Goal: Task Accomplishment & Management: Manage account settings

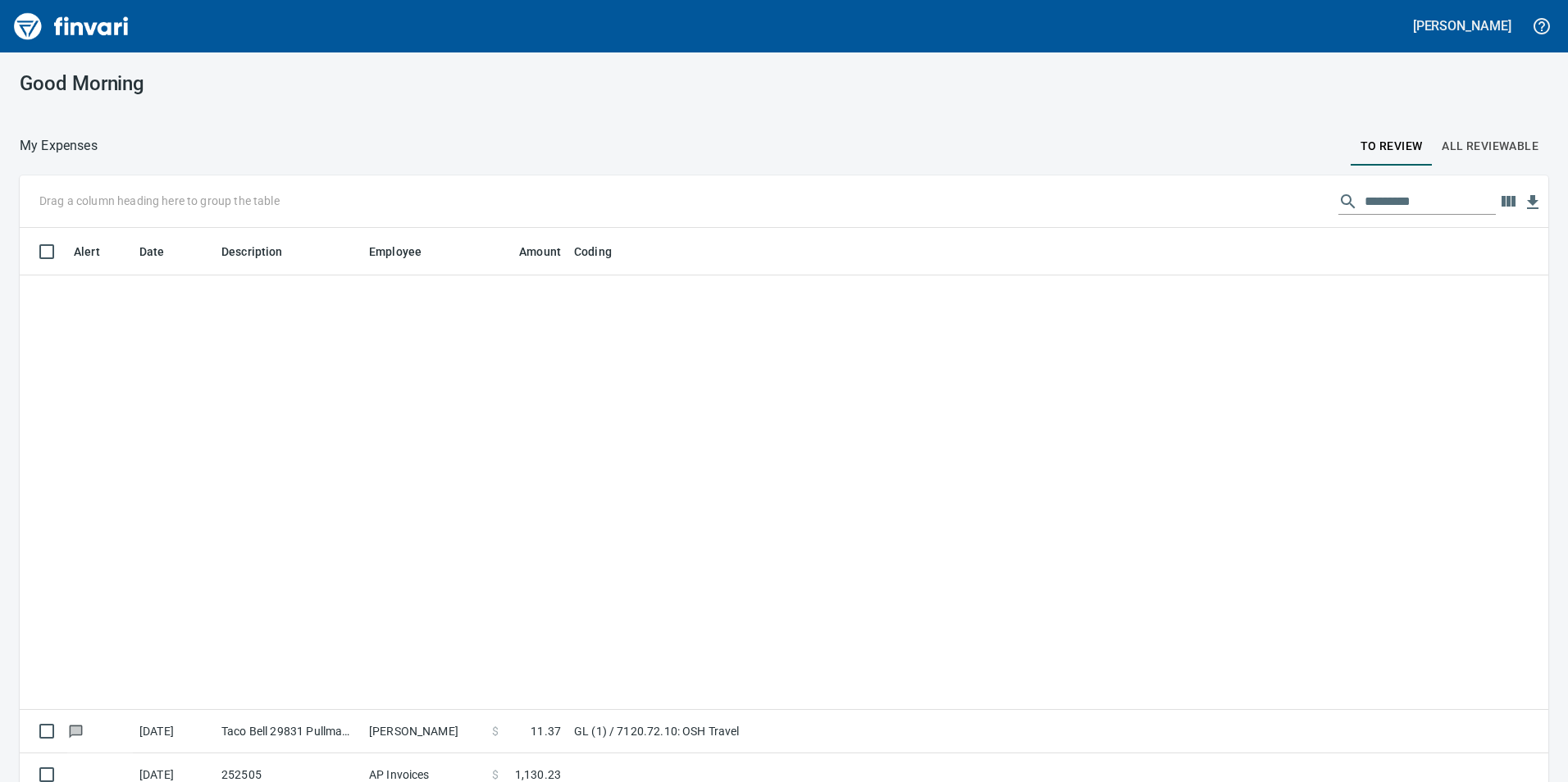
scroll to position [590, 1489]
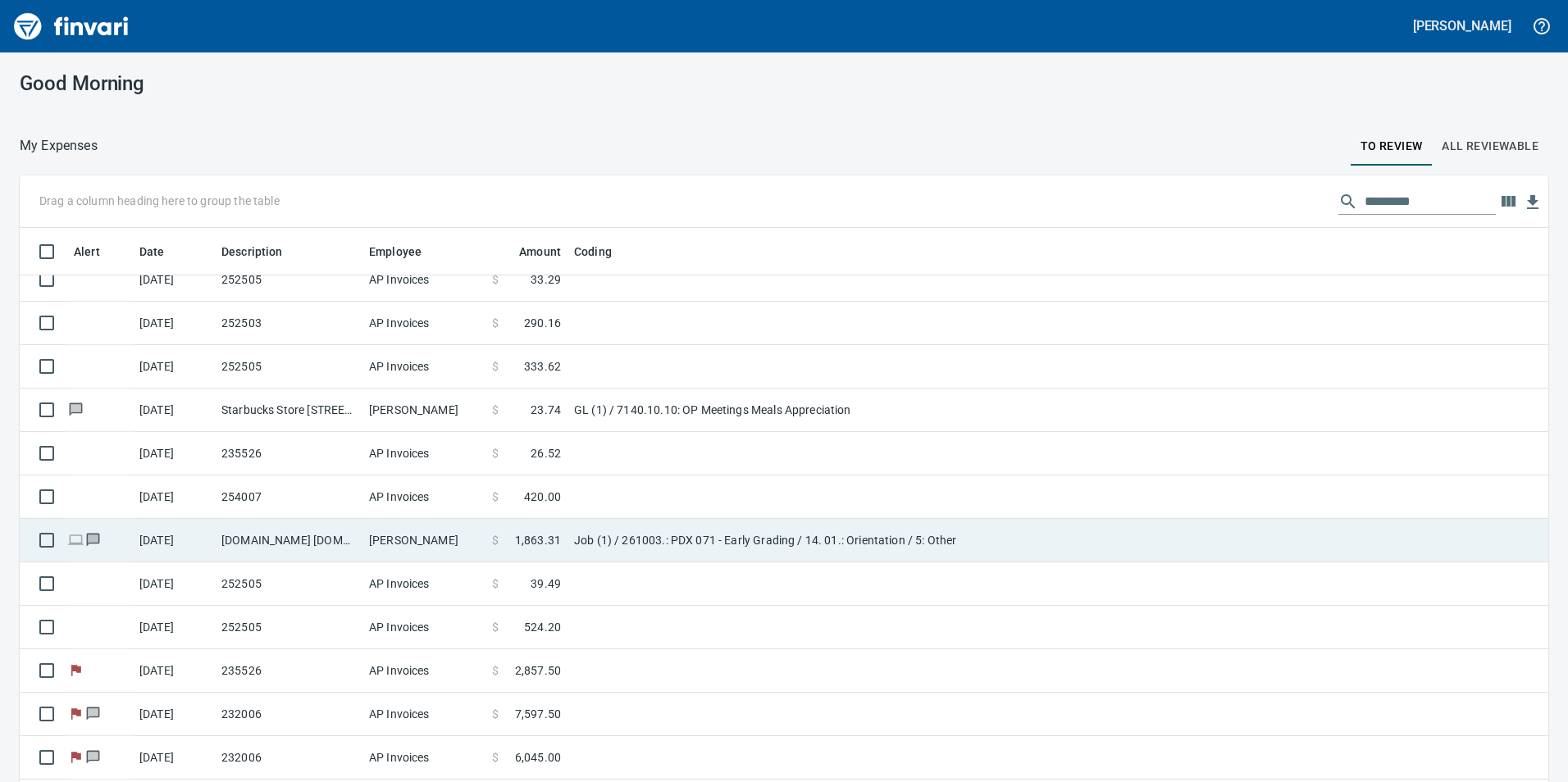
scroll to position [665, 0]
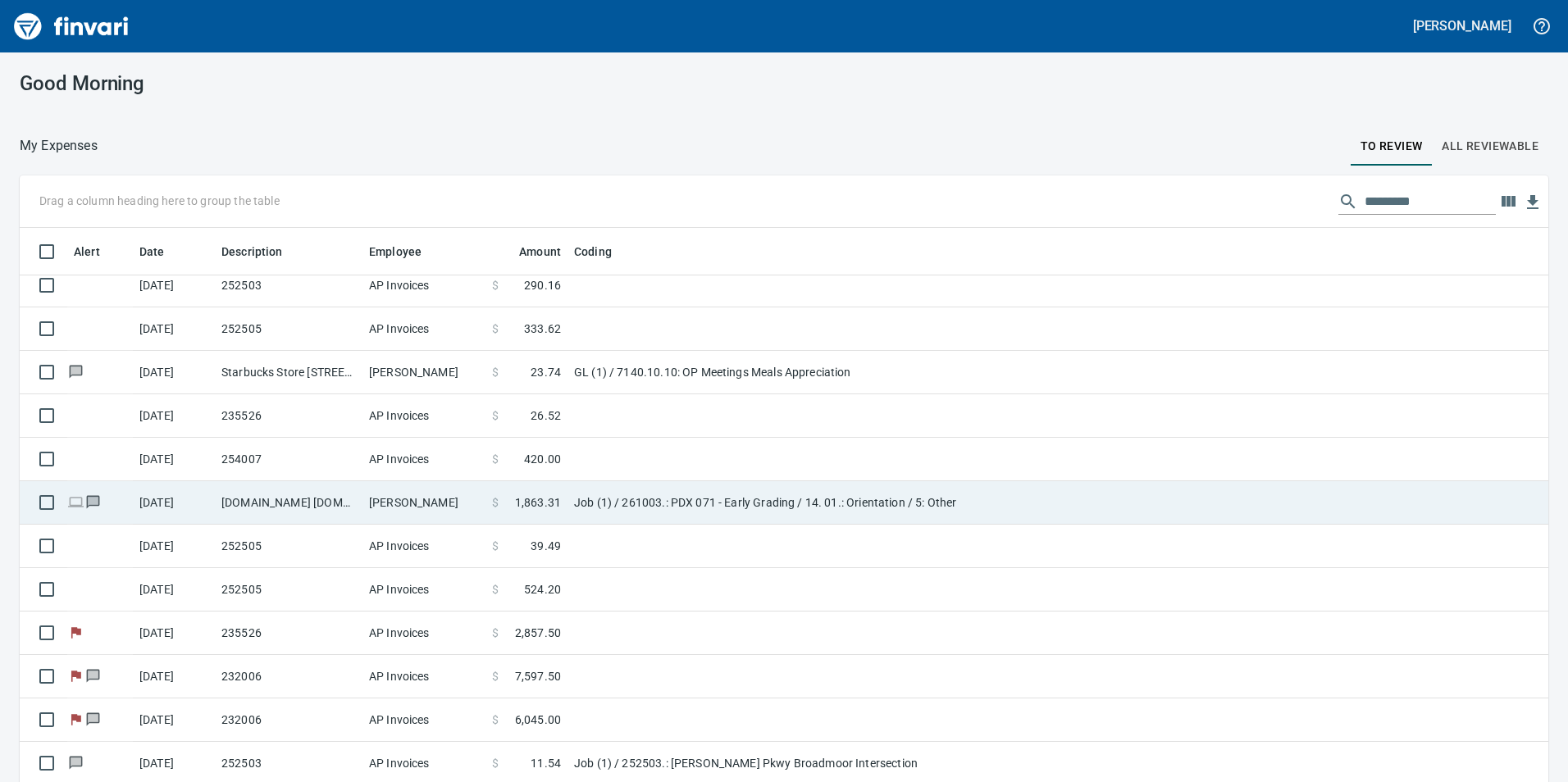
click at [534, 510] on span "1,863.31" at bounding box center [538, 503] width 46 height 17
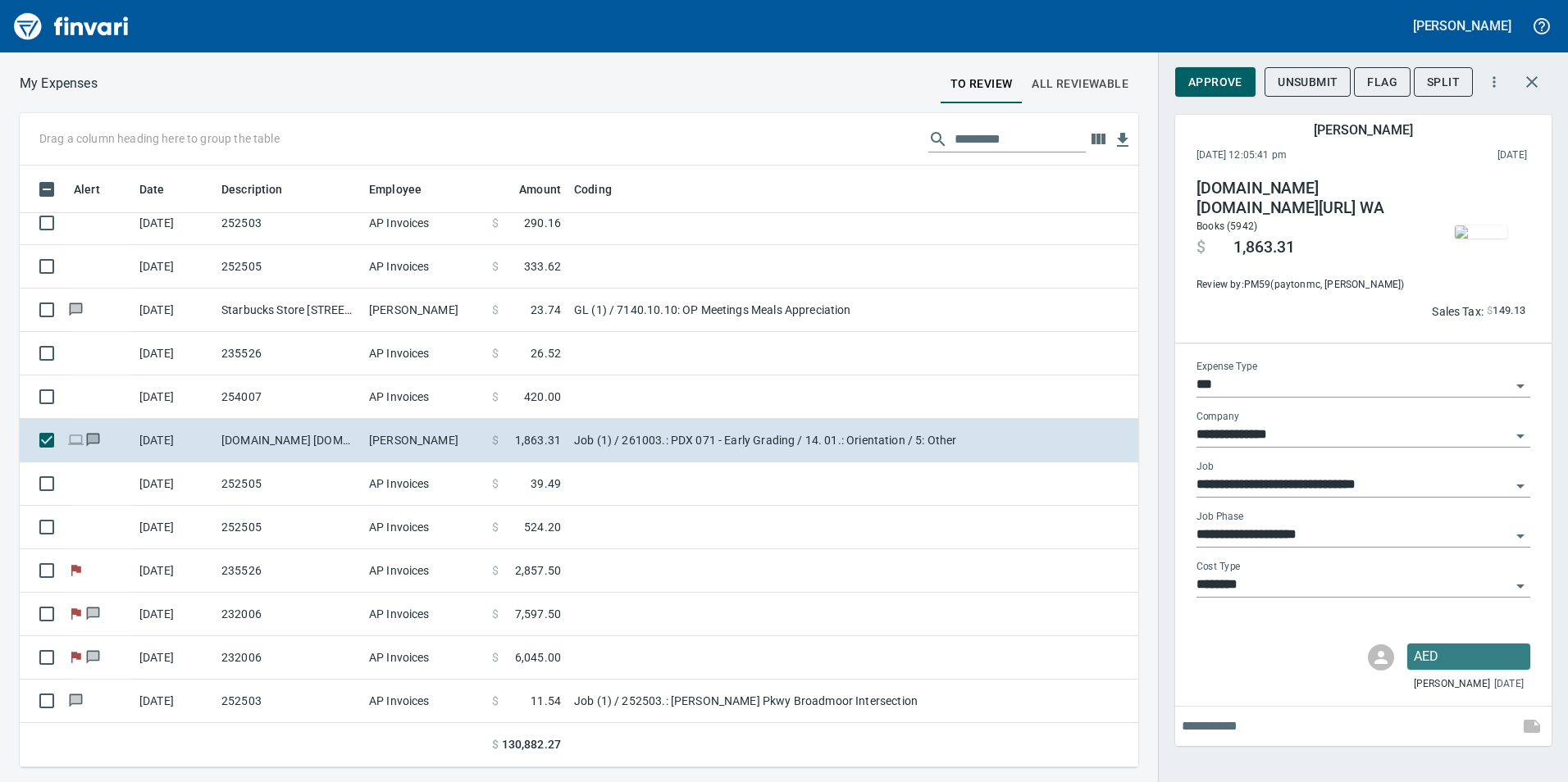
scroll to position [590, 1094]
click at [1248, 94] on button "Approve" at bounding box center [1215, 82] width 80 height 30
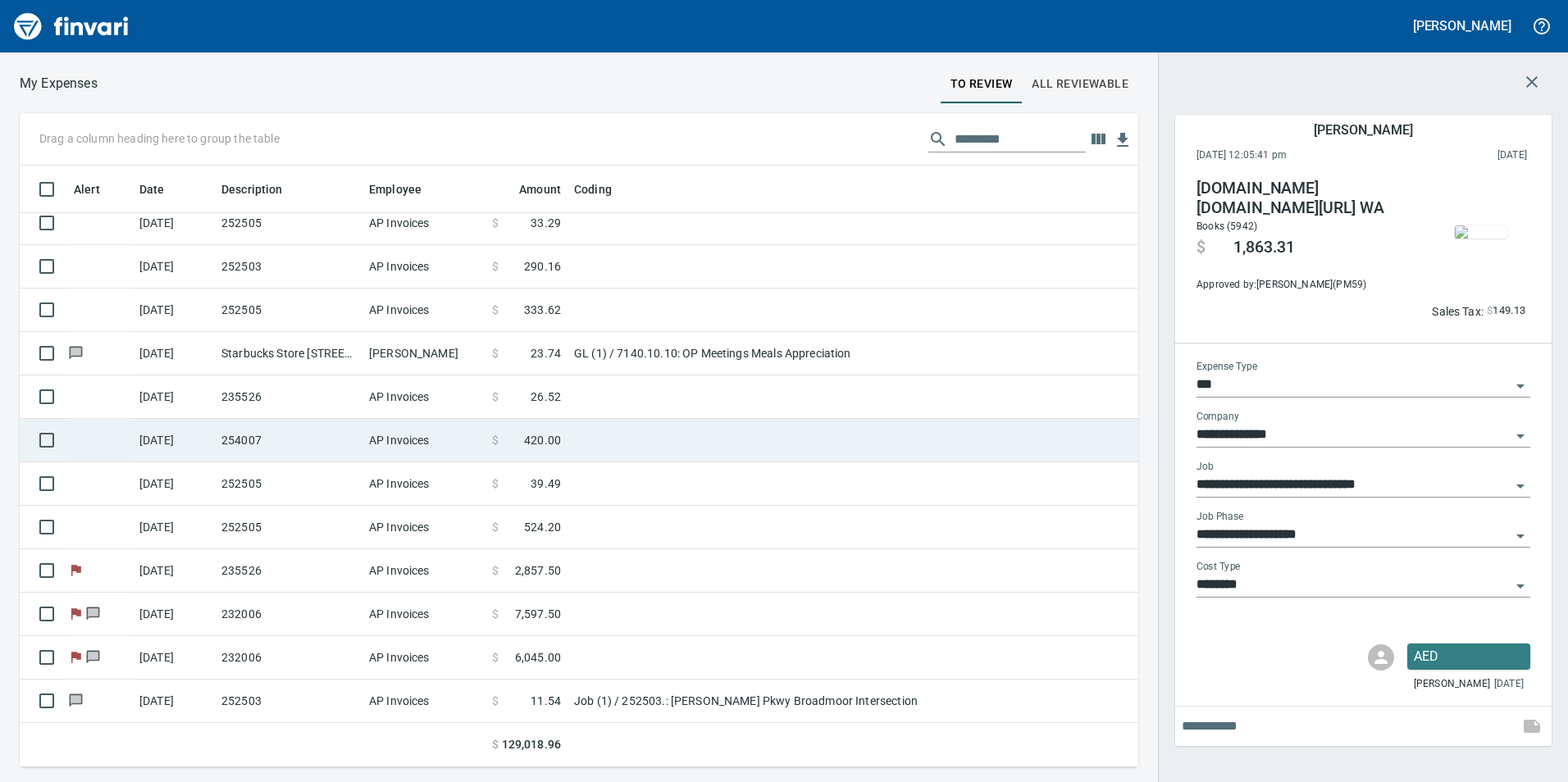
click at [679, 429] on td at bounding box center [773, 440] width 410 height 43
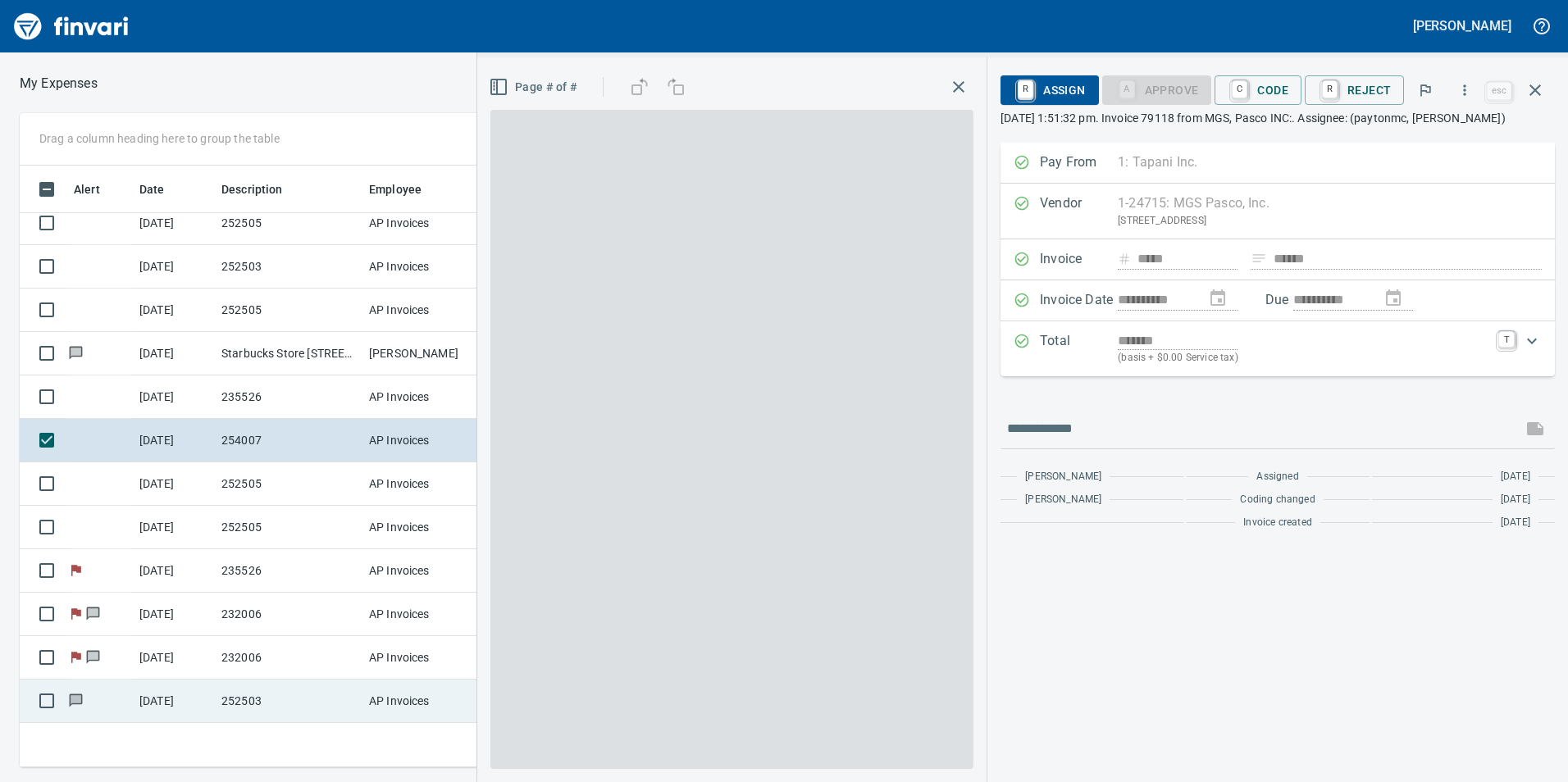
click at [399, 701] on td "AP Invoices" at bounding box center [424, 701] width 123 height 43
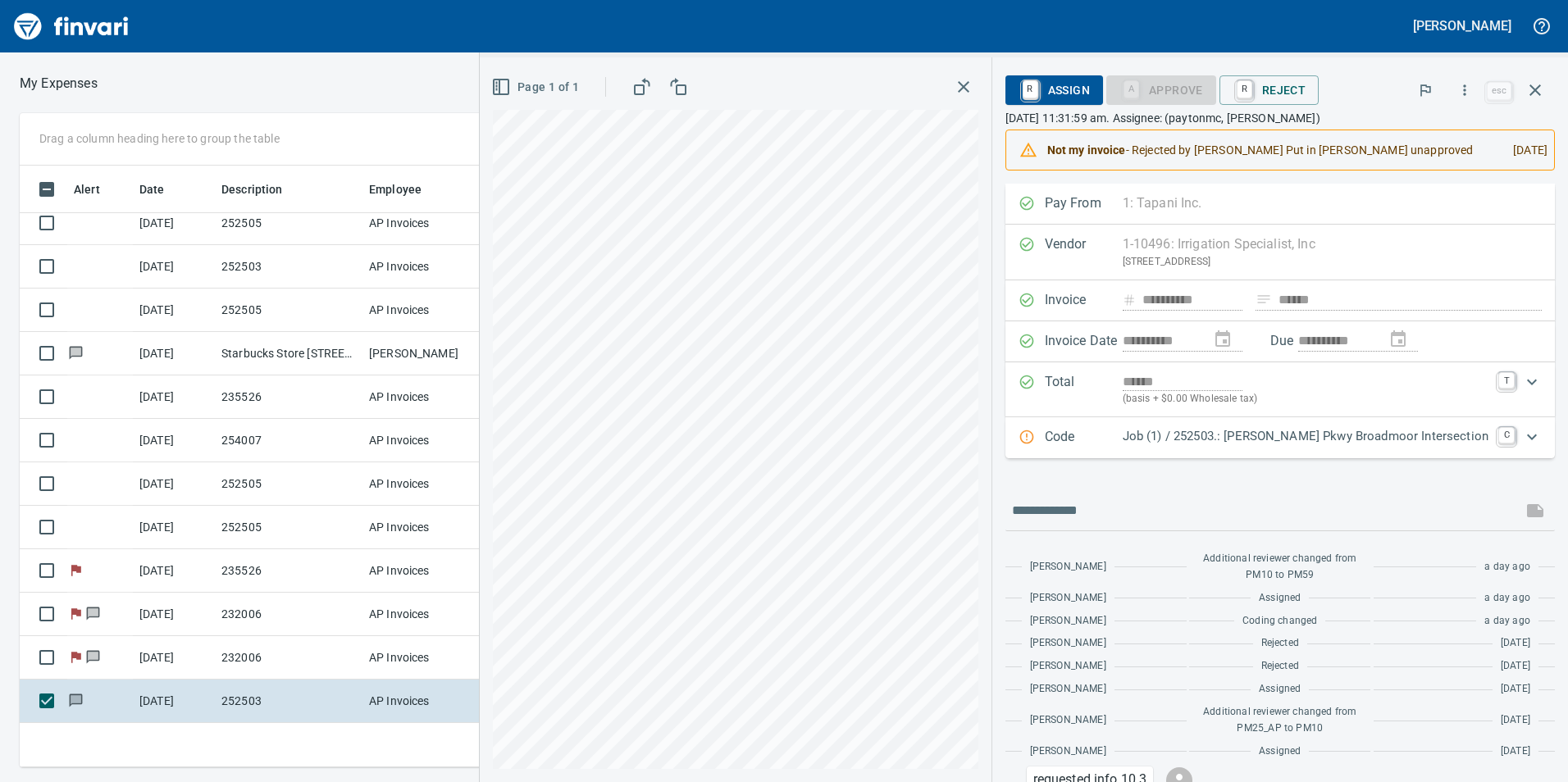
scroll to position [590, 1094]
click at [1529, 86] on icon "button" at bounding box center [1535, 90] width 19 height 19
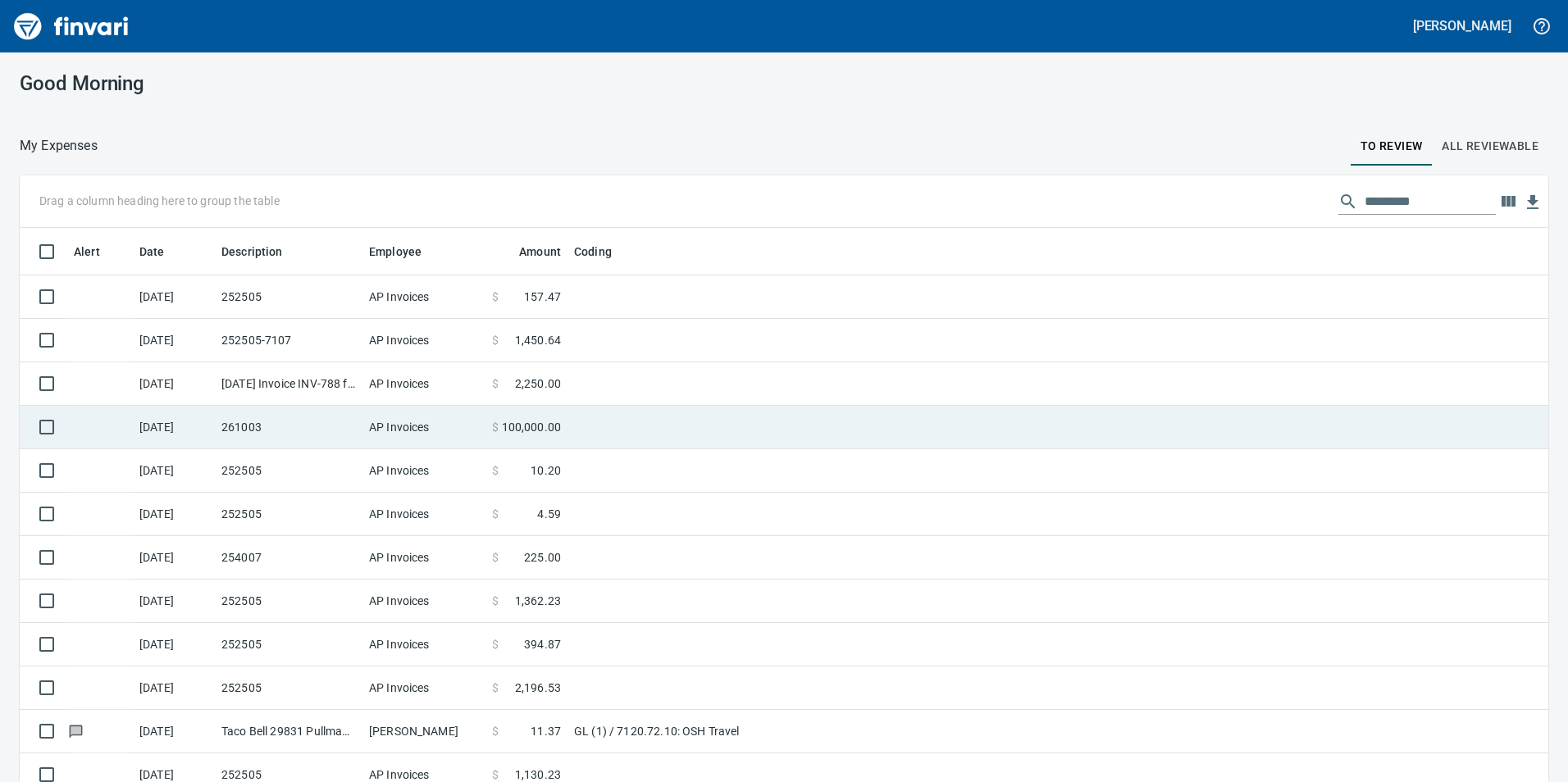
click at [546, 438] on td "$ 100,000.00" at bounding box center [526, 427] width 82 height 43
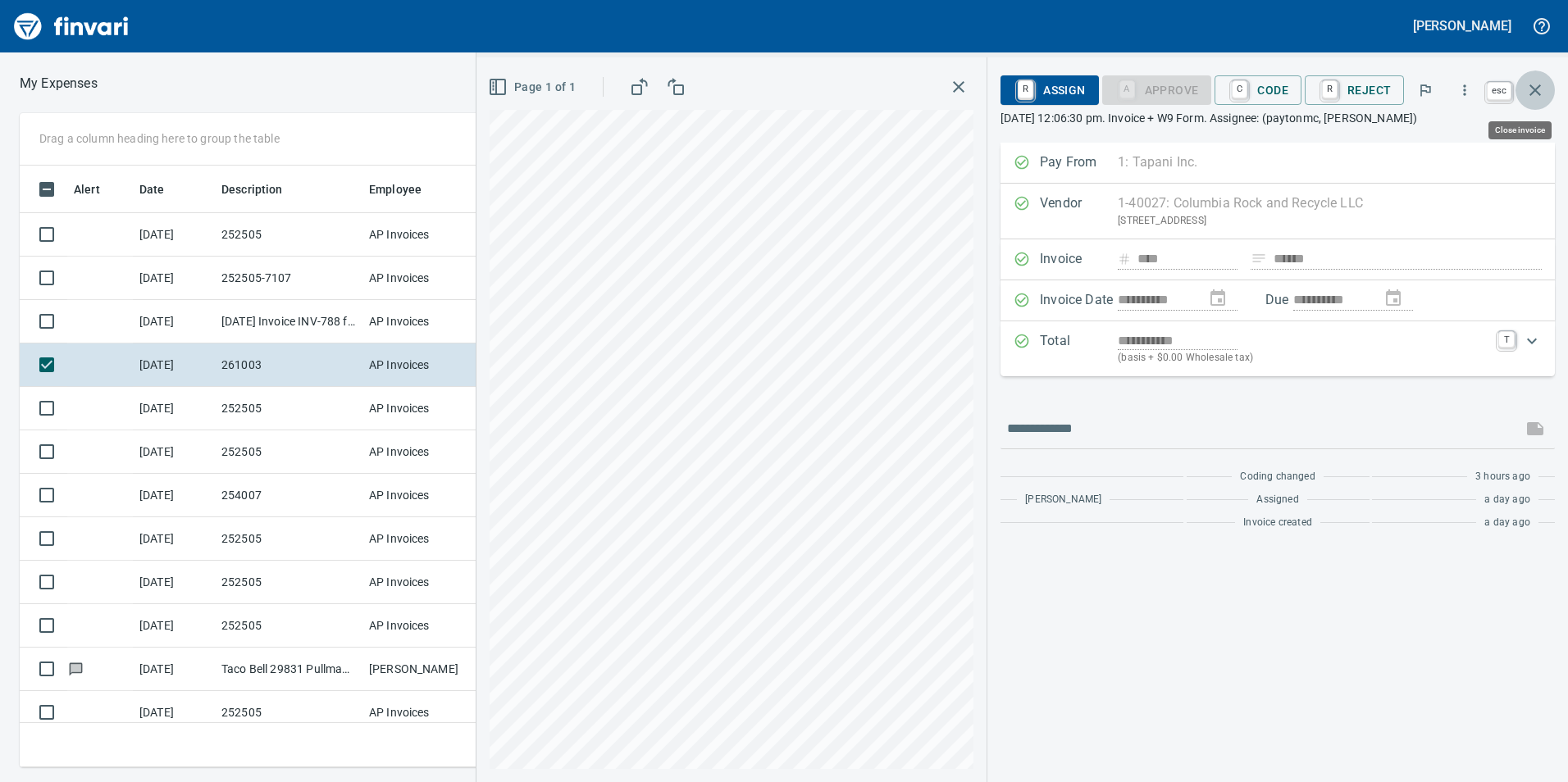
click at [1531, 90] on icon "button" at bounding box center [1535, 90] width 19 height 19
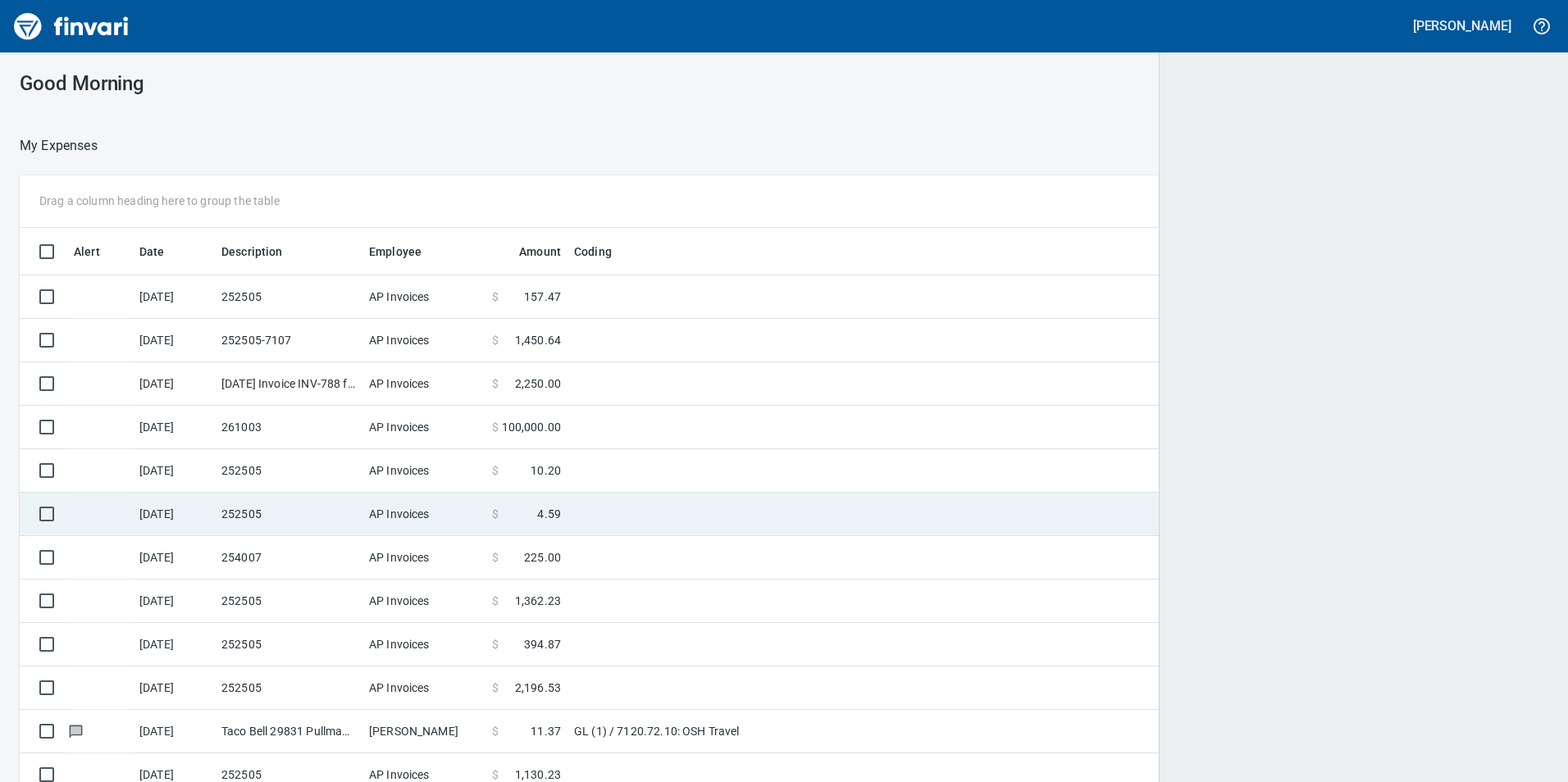
scroll to position [2, 2]
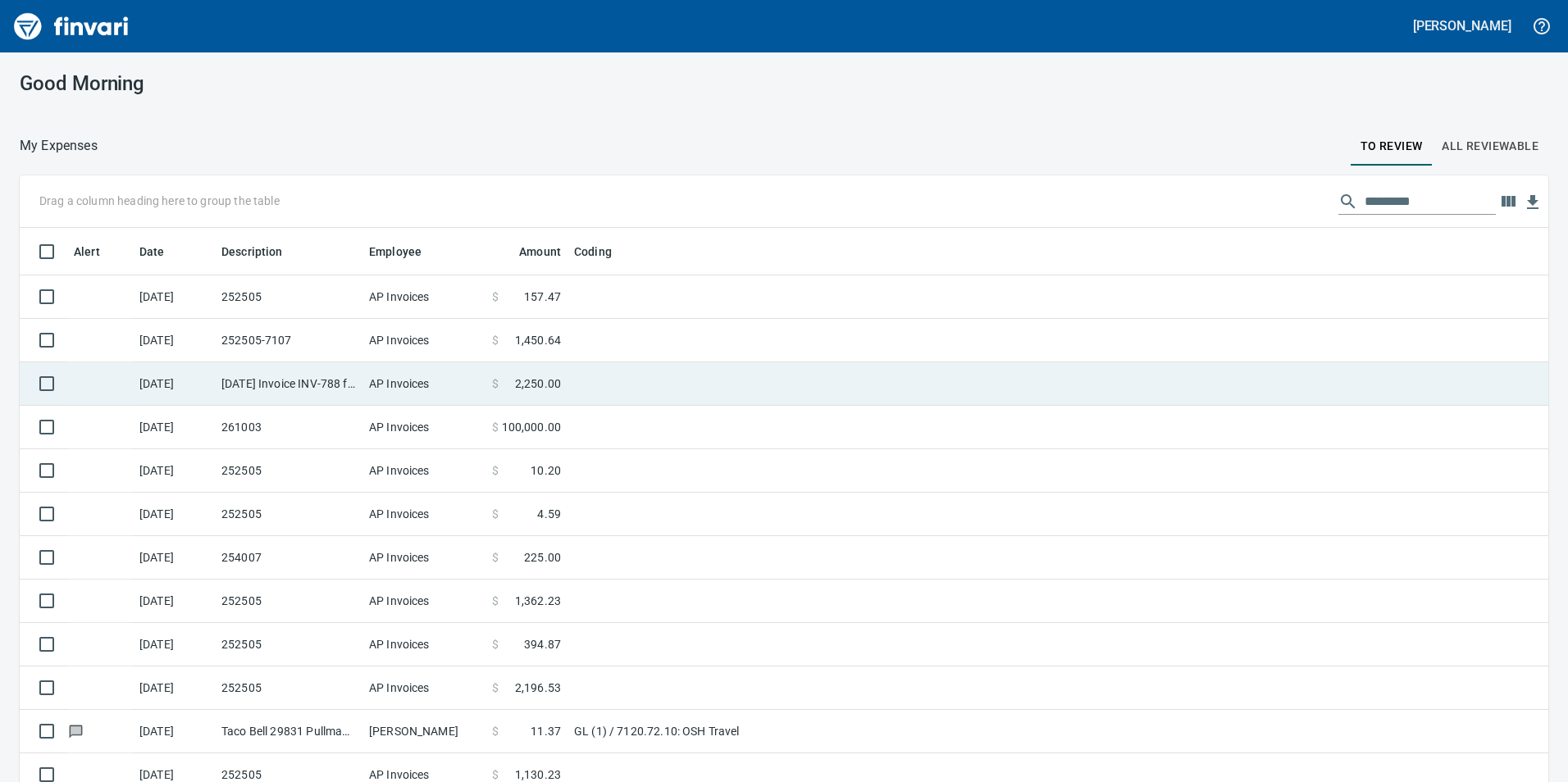
click at [664, 391] on td at bounding box center [773, 384] width 410 height 43
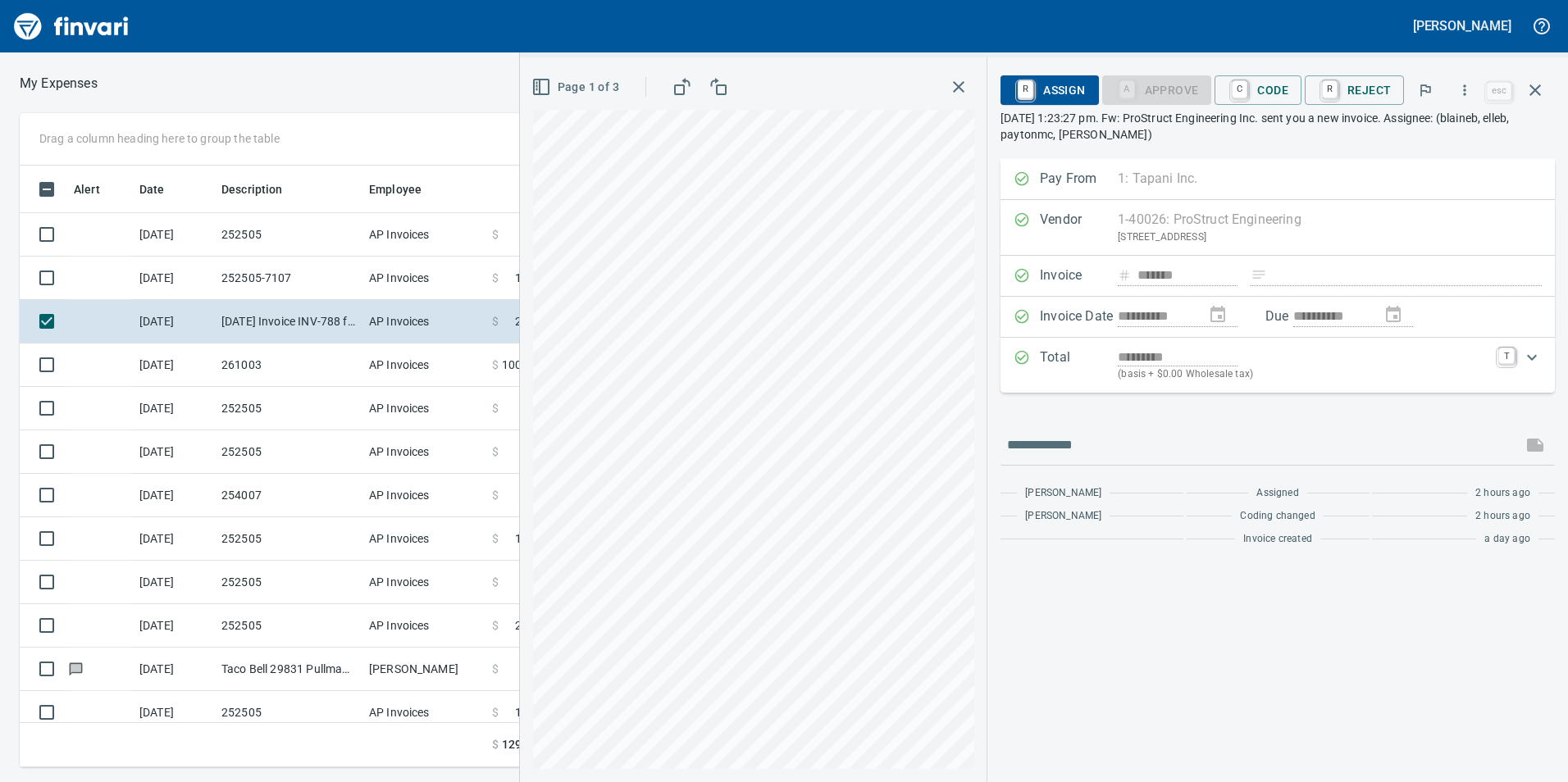
scroll to position [590, 1094]
click at [1282, 86] on span "C Code" at bounding box center [1259, 90] width 61 height 28
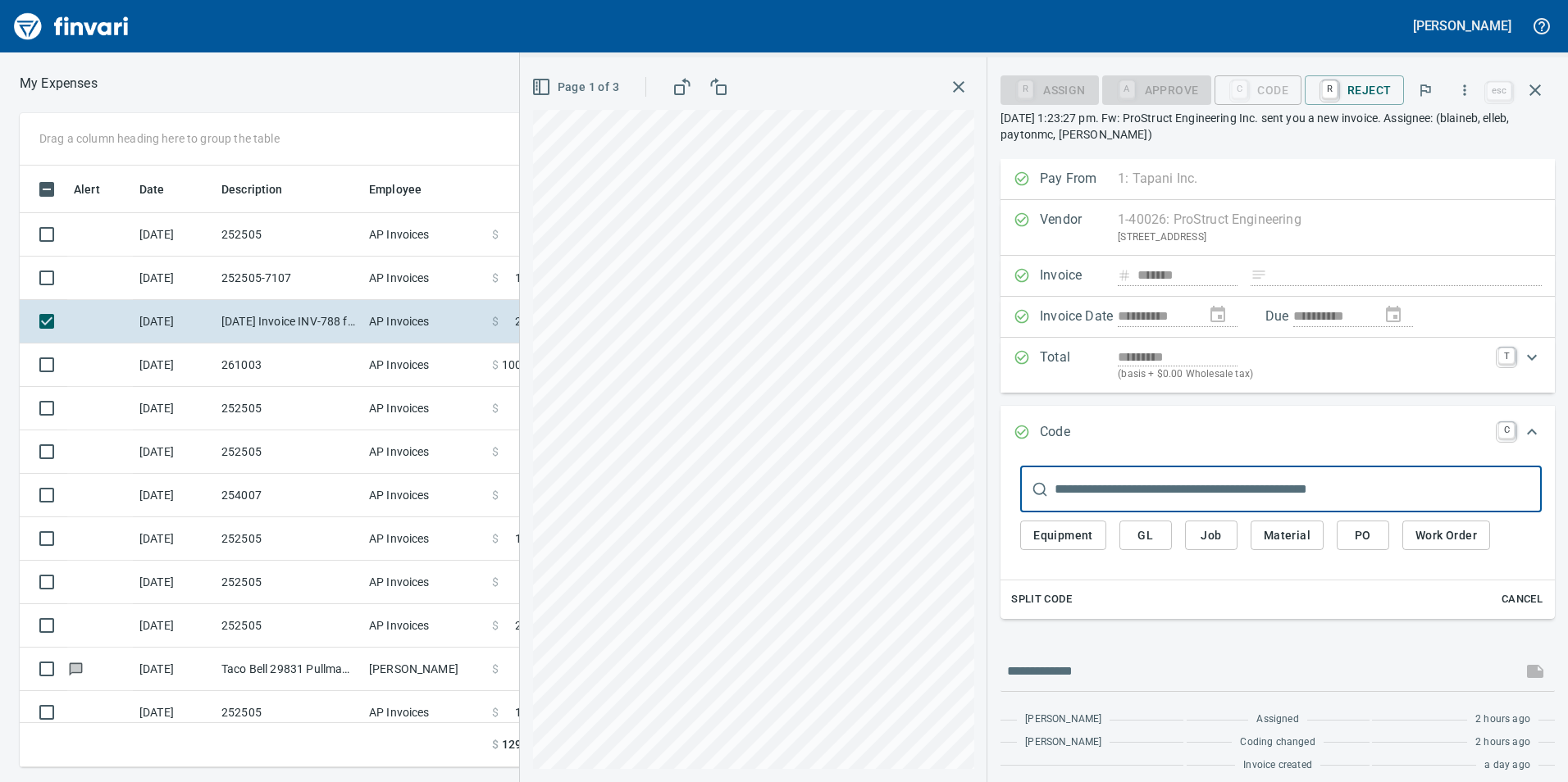
click at [1223, 530] on span "Job" at bounding box center [1212, 535] width 26 height 20
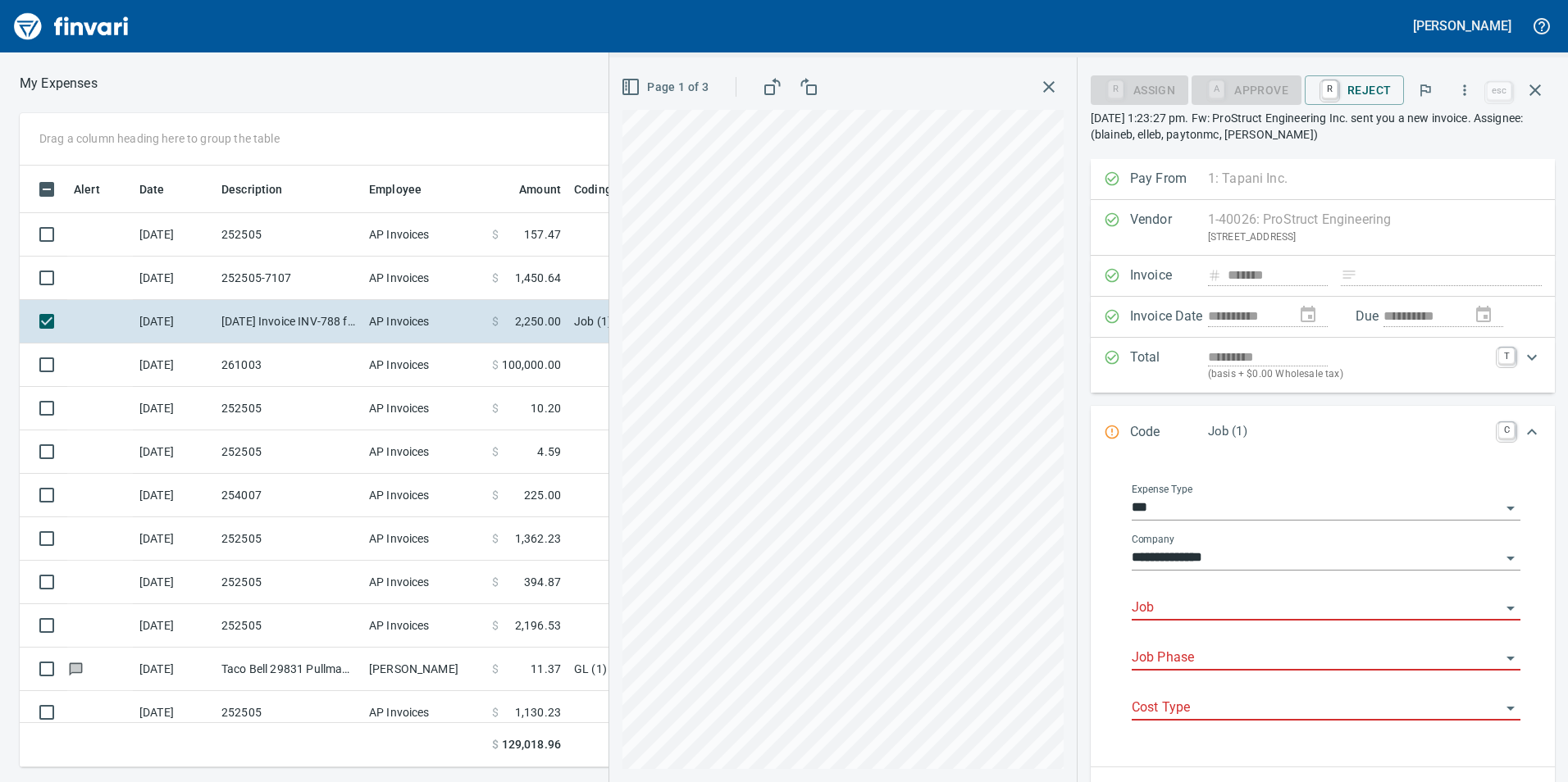
click at [1205, 600] on input "Job" at bounding box center [1317, 608] width 369 height 23
click at [1219, 646] on li "261003.: PDX 071 - Early Grading" at bounding box center [1321, 650] width 374 height 40
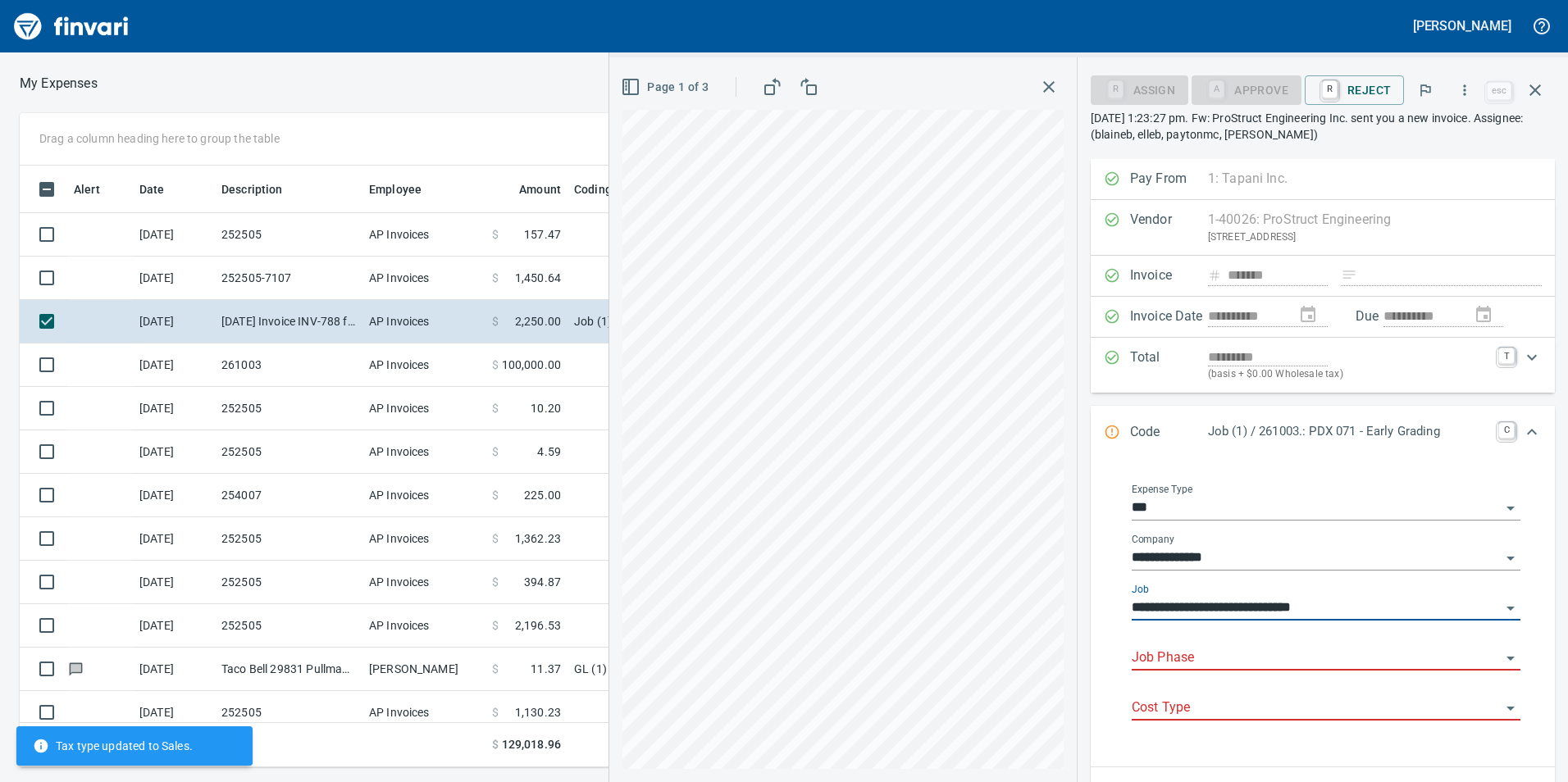
type input "**********"
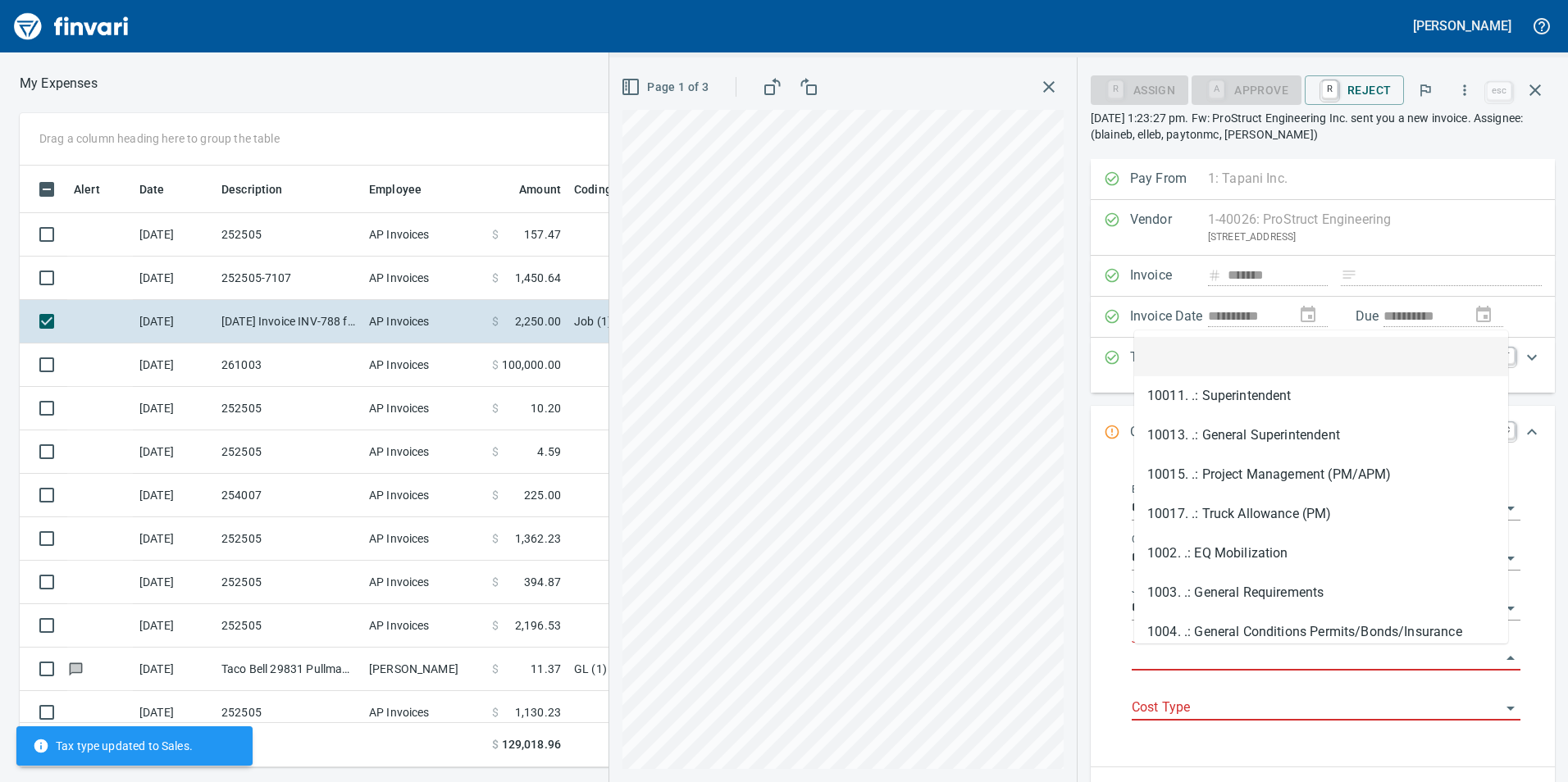
click at [1219, 646] on body "[PERSON_NAME] My Expenses To Review All Reviewable Drag a column heading here t…" at bounding box center [784, 391] width 1568 height 782
type input "*"
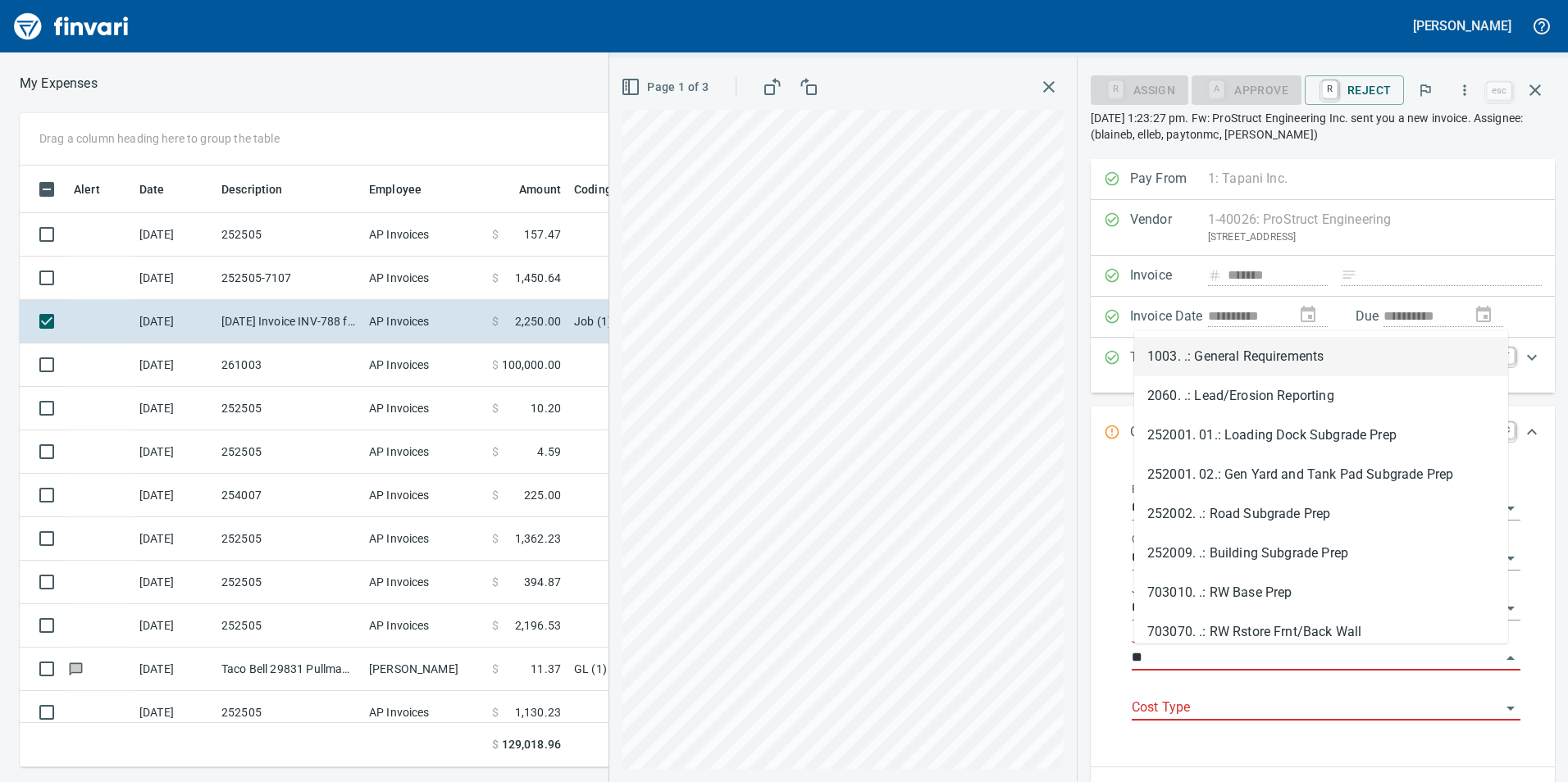
type input "*"
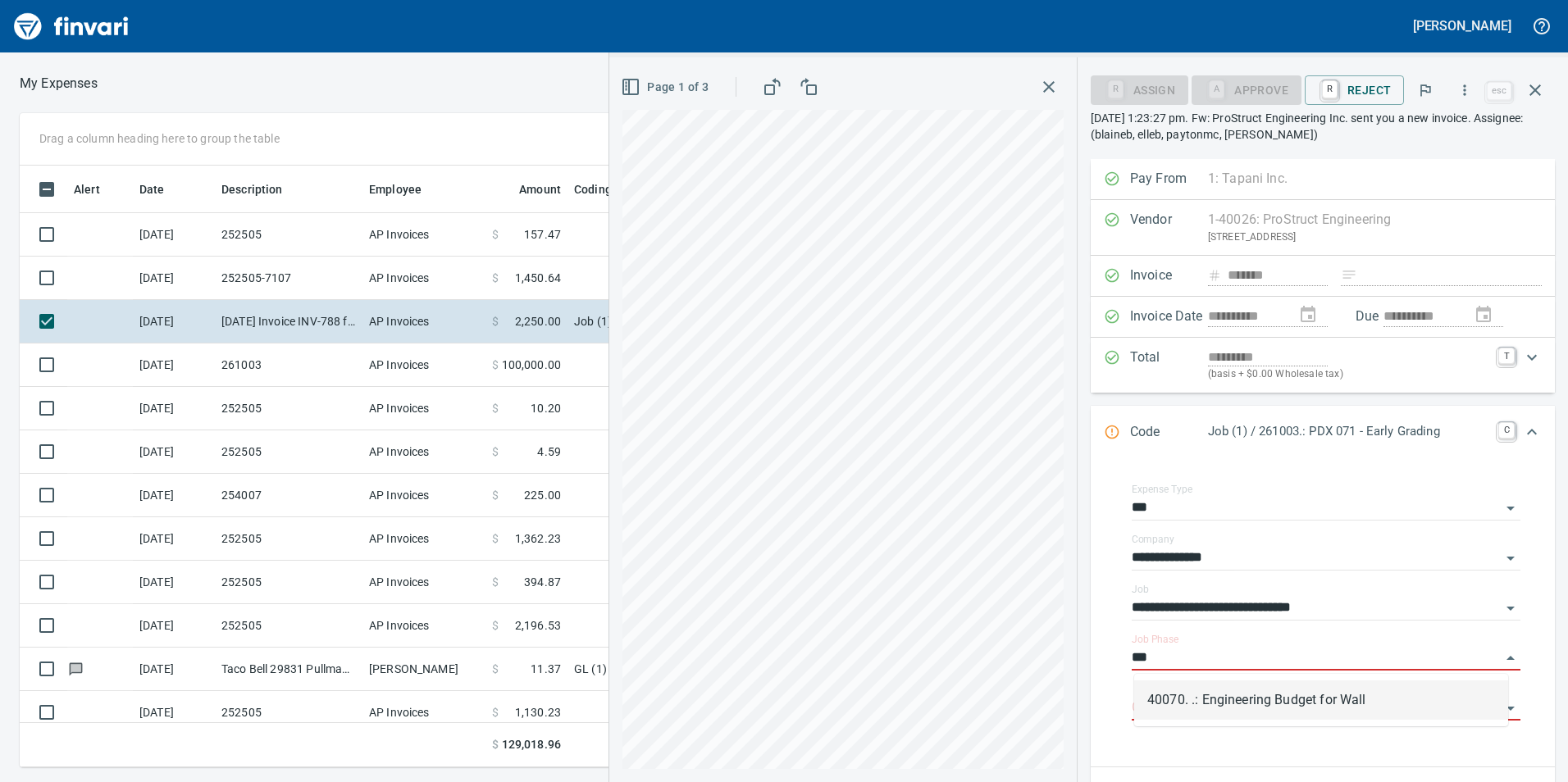
click at [1302, 694] on li "40070. .: Engineering Budget for Wall" at bounding box center [1321, 700] width 374 height 40
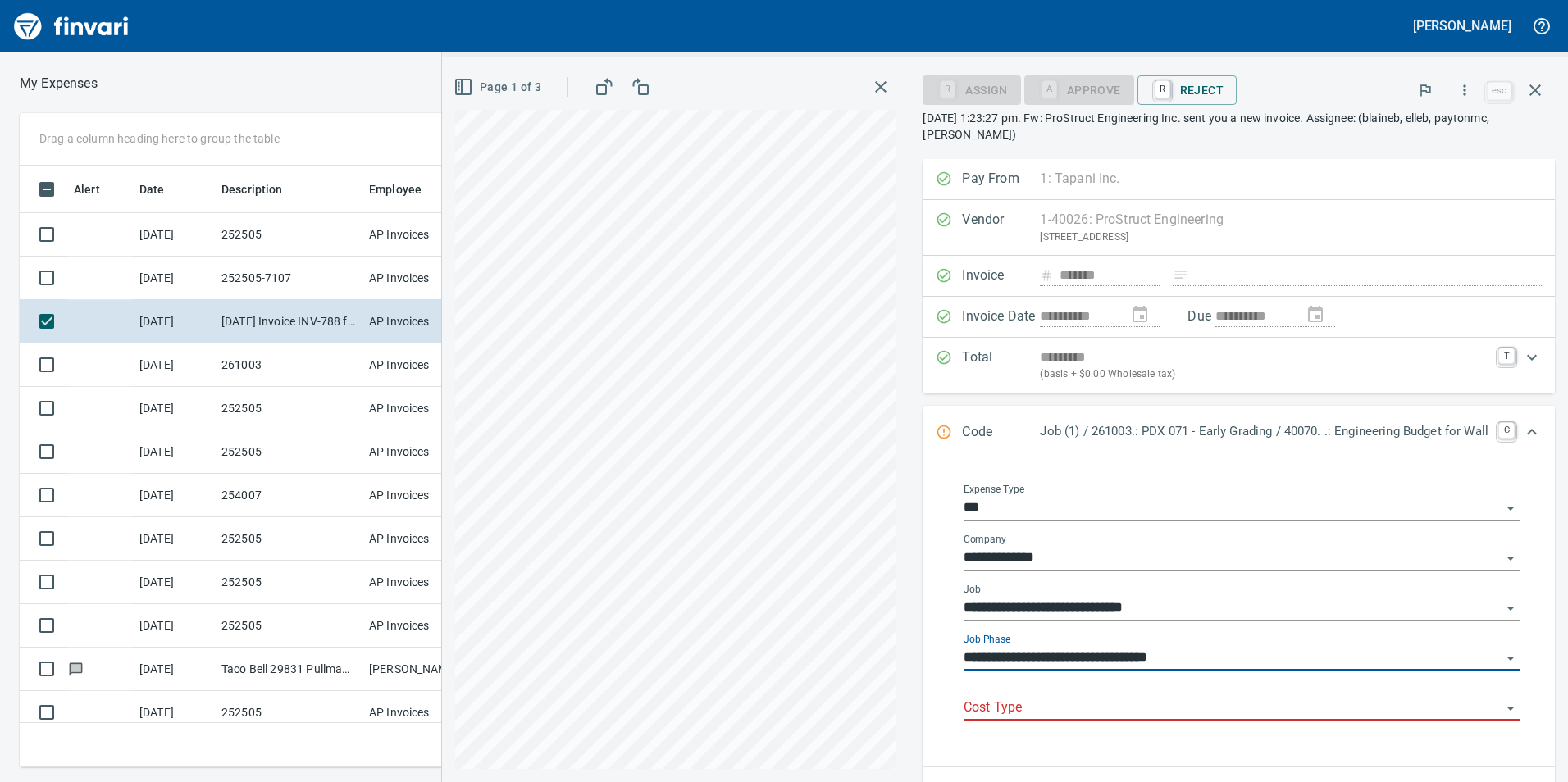
type input "**********"
click at [1211, 696] on body "[PERSON_NAME] My Expenses To Review All Reviewable Drag a column heading here t…" at bounding box center [784, 391] width 1568 height 782
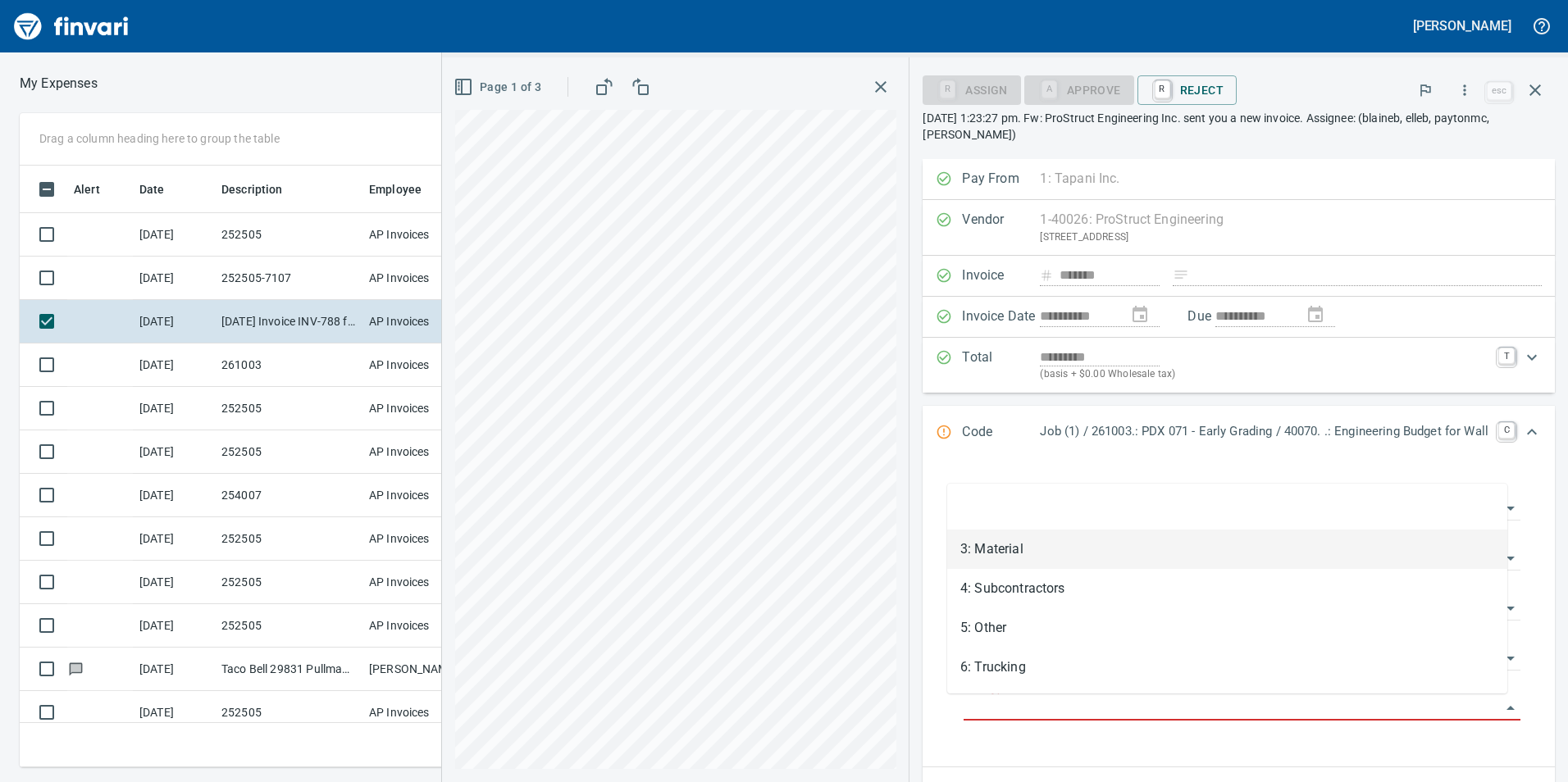
click at [1059, 562] on li "3: Material" at bounding box center [1227, 549] width 561 height 40
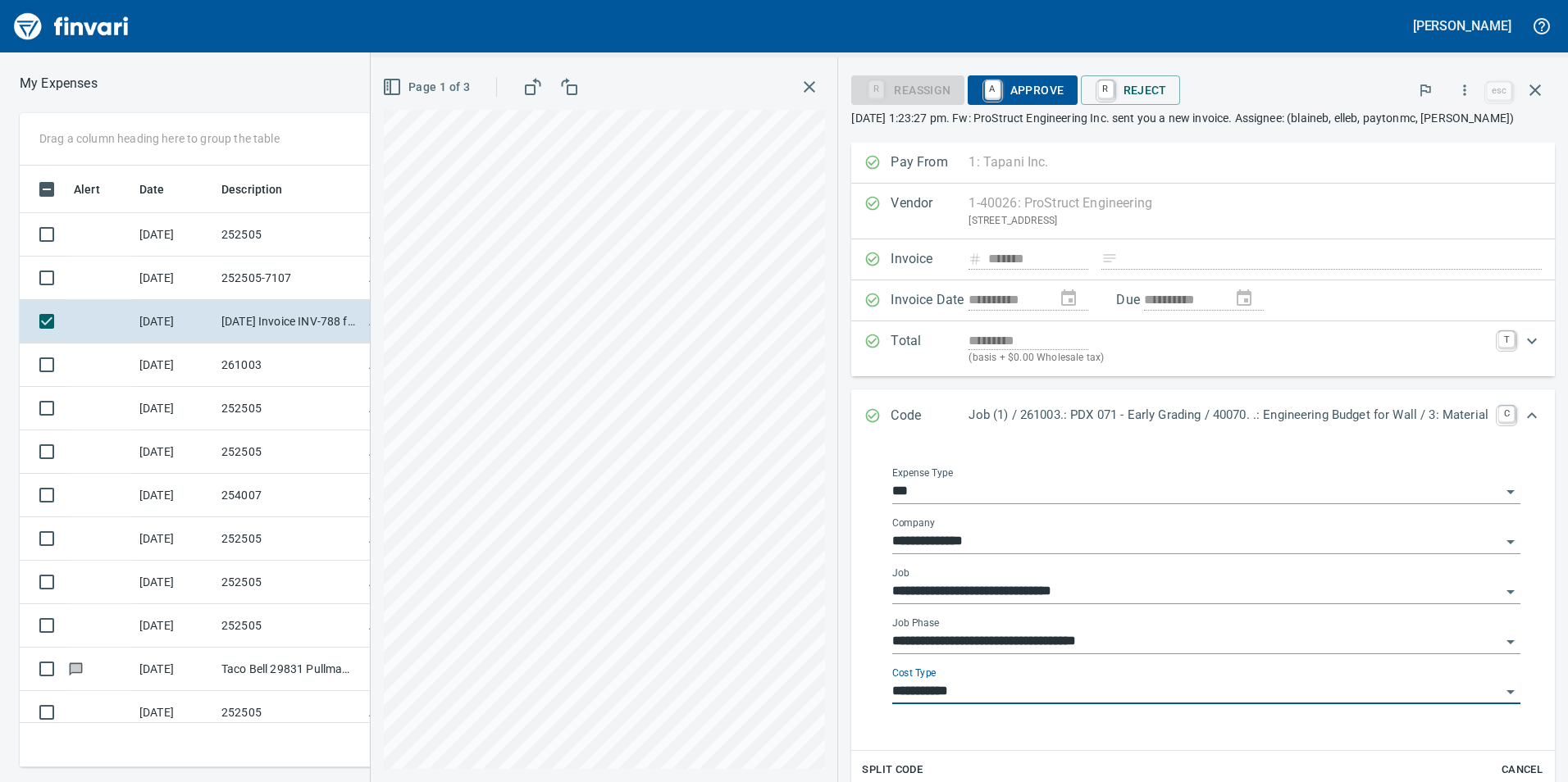
click at [961, 680] on input "**********" at bounding box center [1196, 692] width 609 height 23
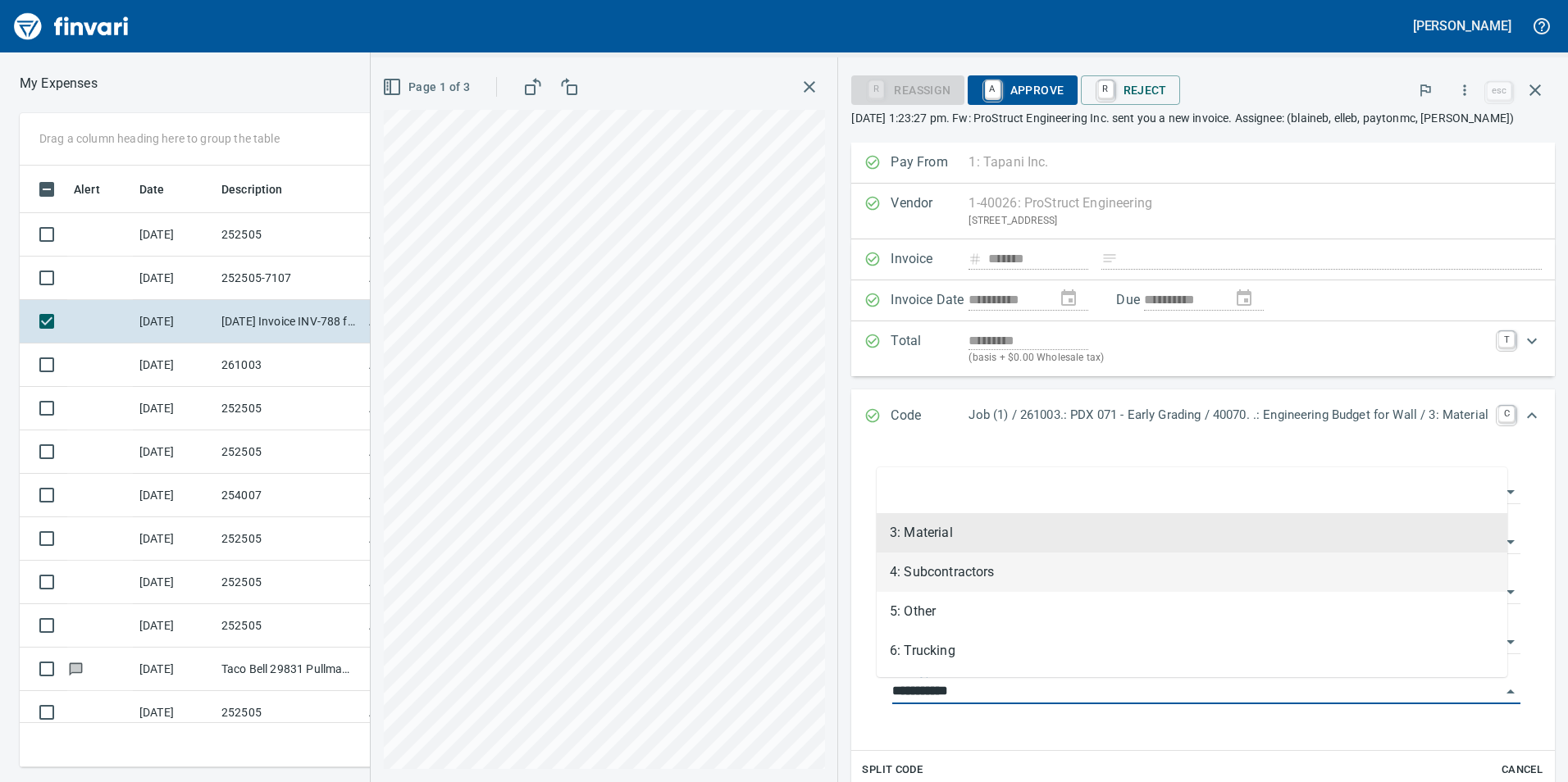
click at [962, 575] on li "4: Subcontractors" at bounding box center [1192, 572] width 631 height 40
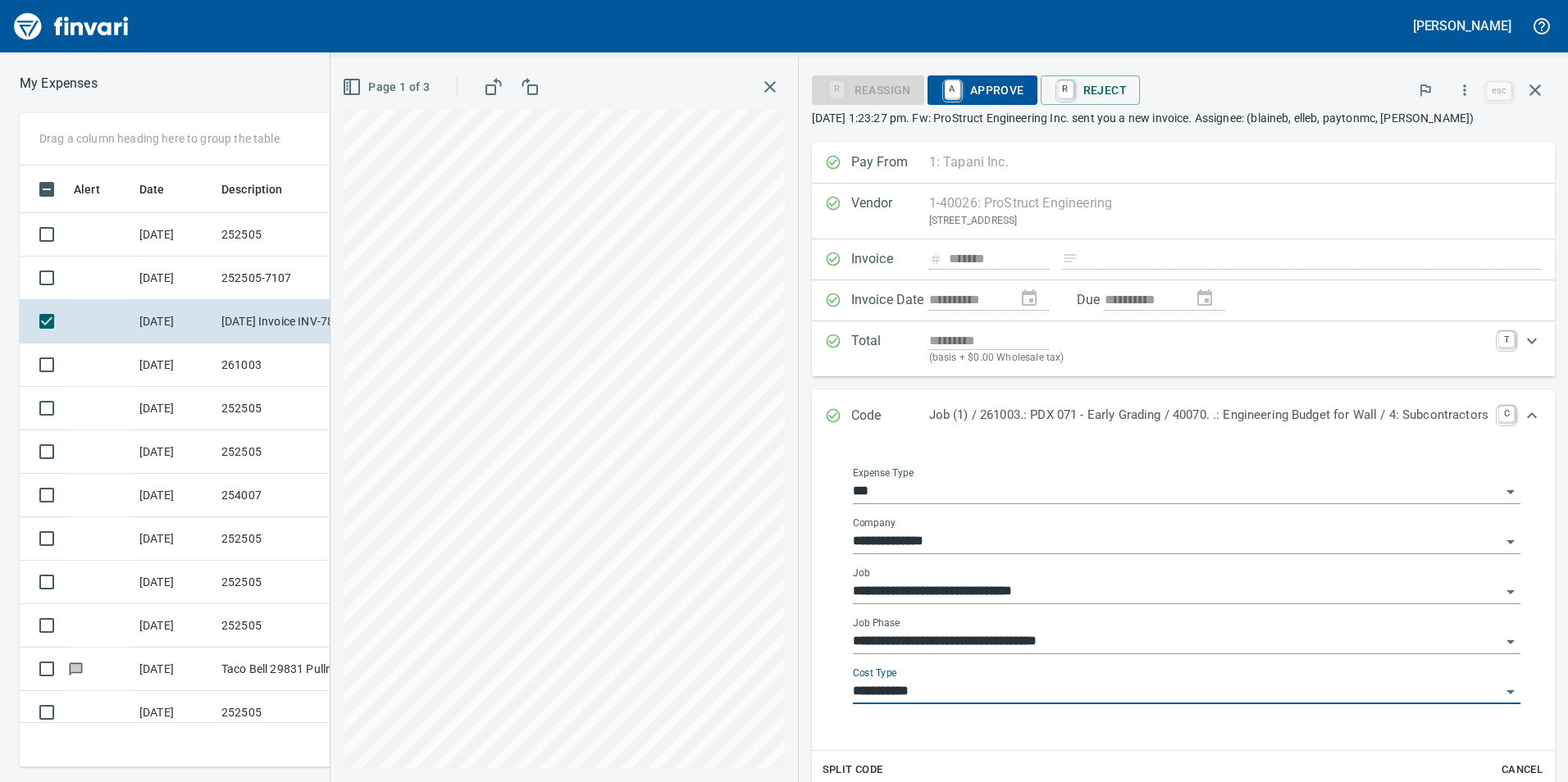
type input "**********"
click at [980, 103] on span "A Approve" at bounding box center [983, 90] width 84 height 28
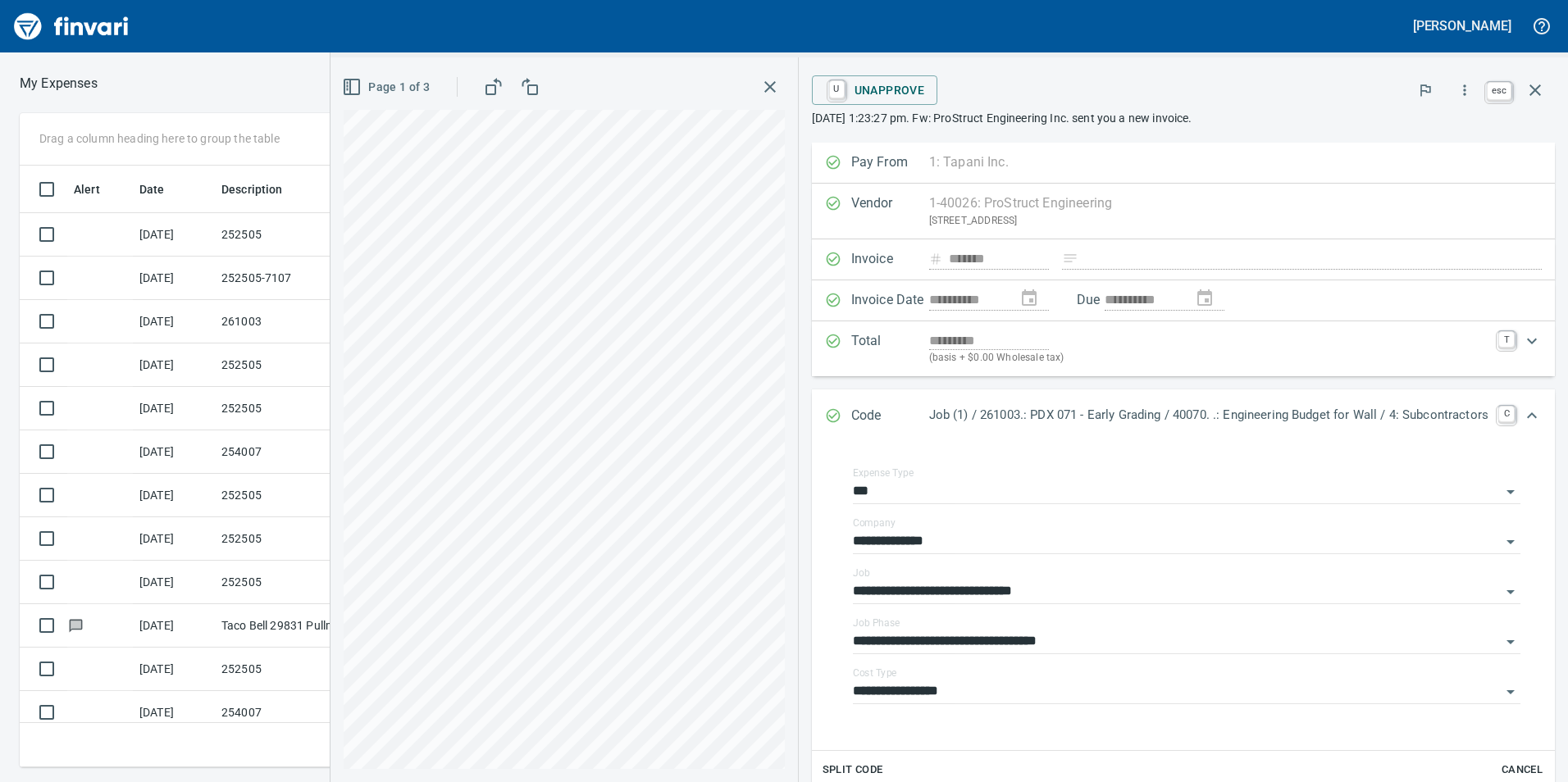
click at [1532, 90] on icon "button" at bounding box center [1535, 90] width 19 height 19
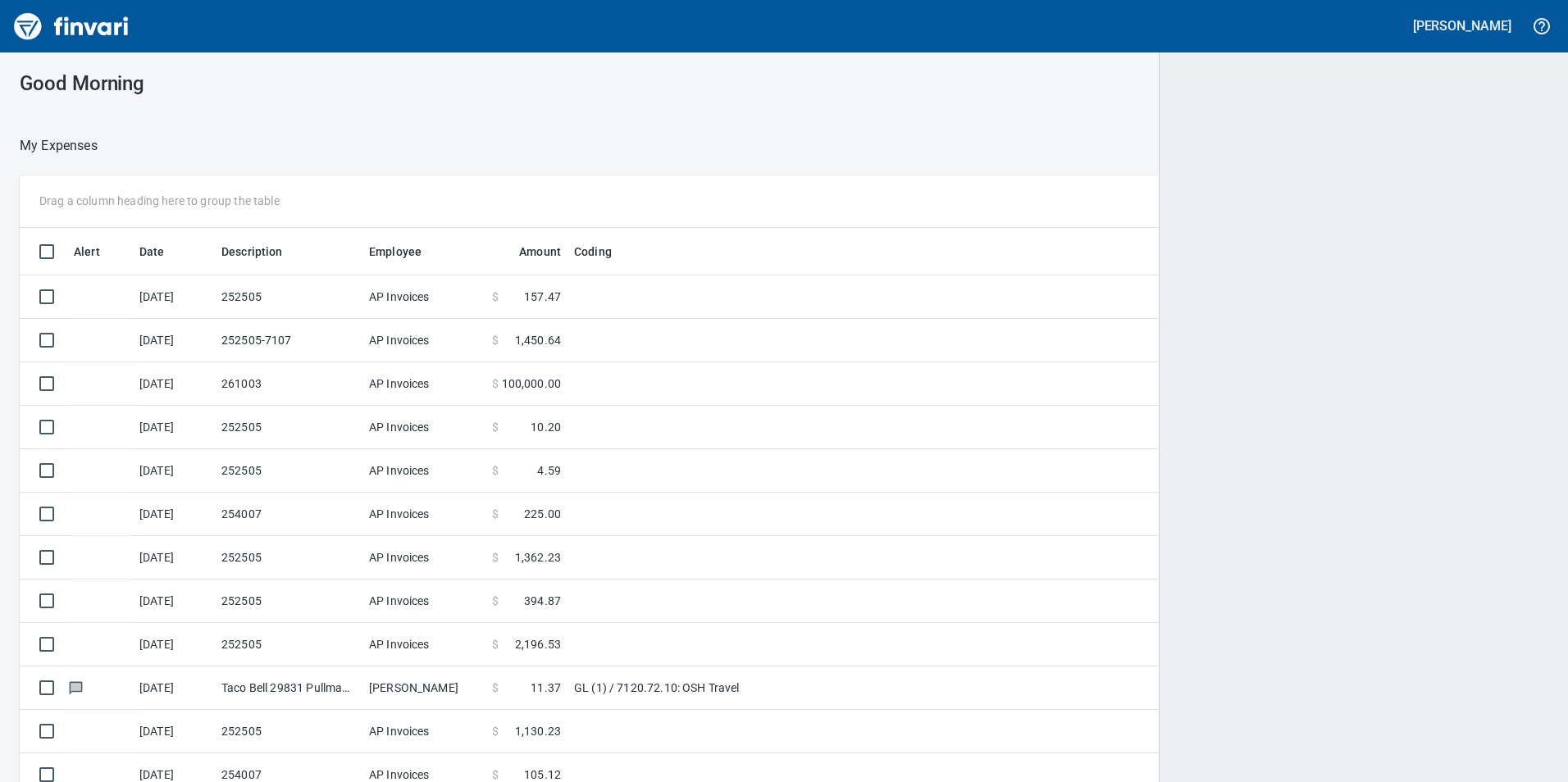
scroll to position [590, 1490]
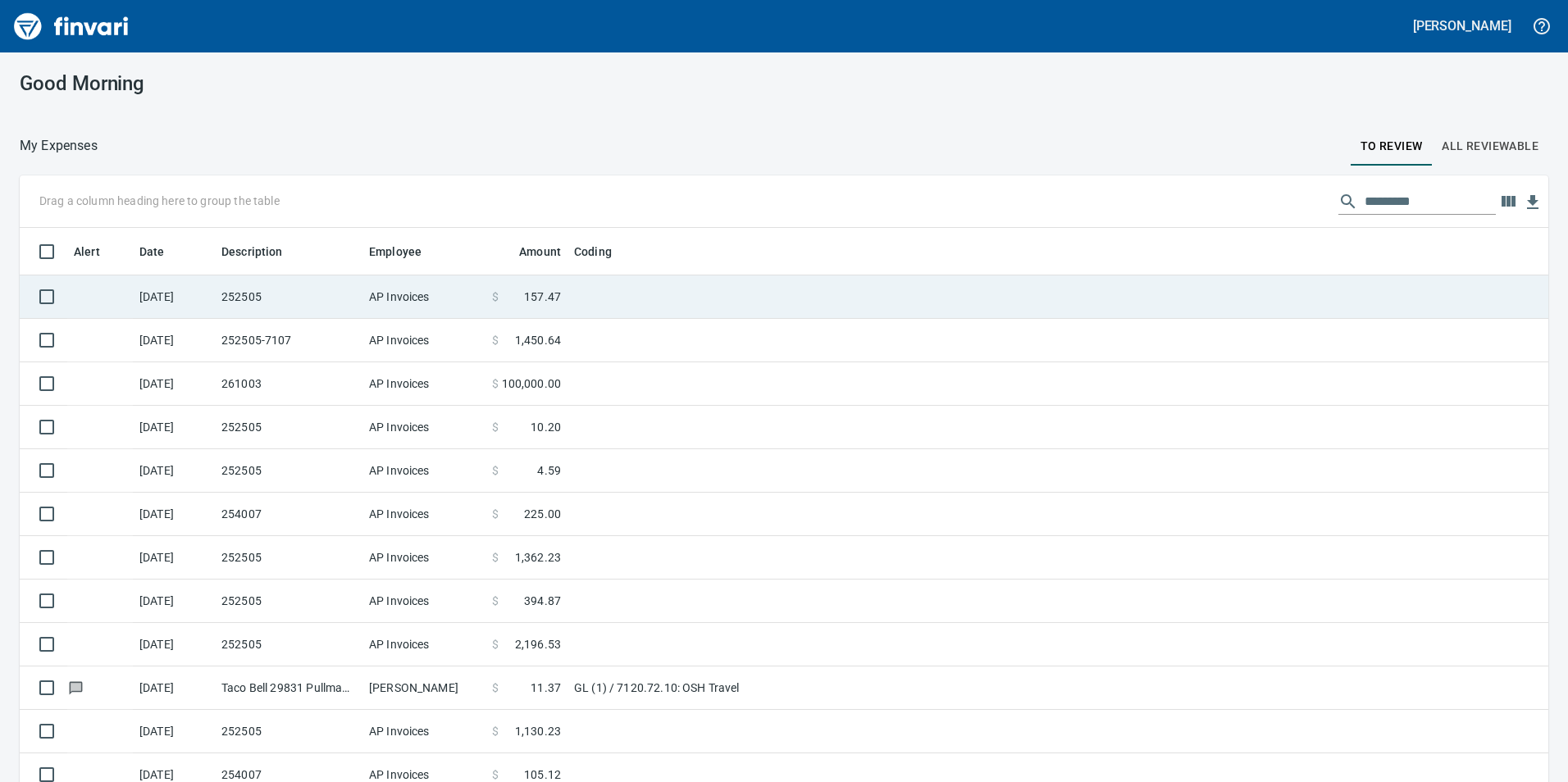
click at [481, 298] on td "AP Invoices" at bounding box center [424, 296] width 123 height 43
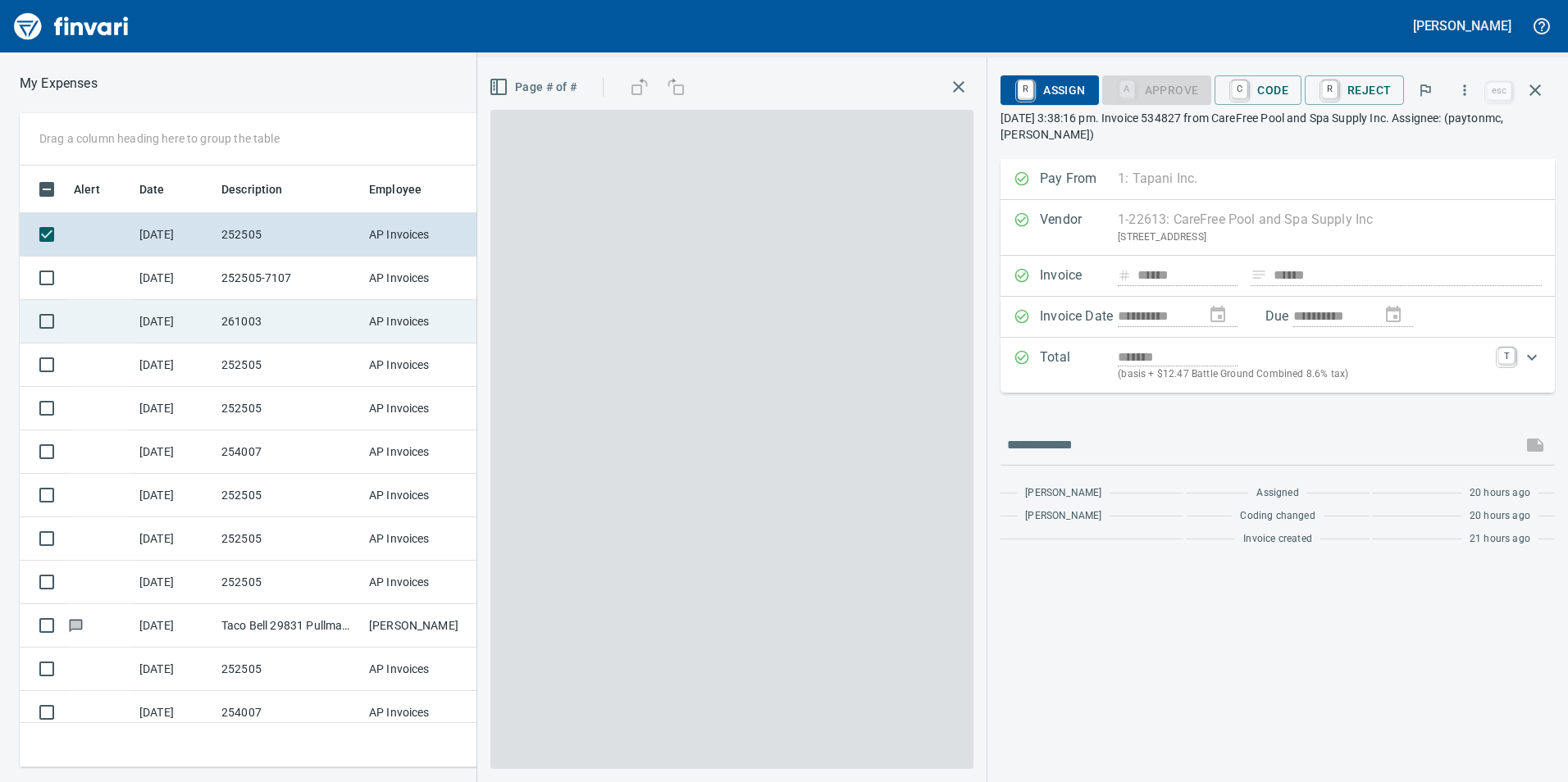
scroll to position [590, 1094]
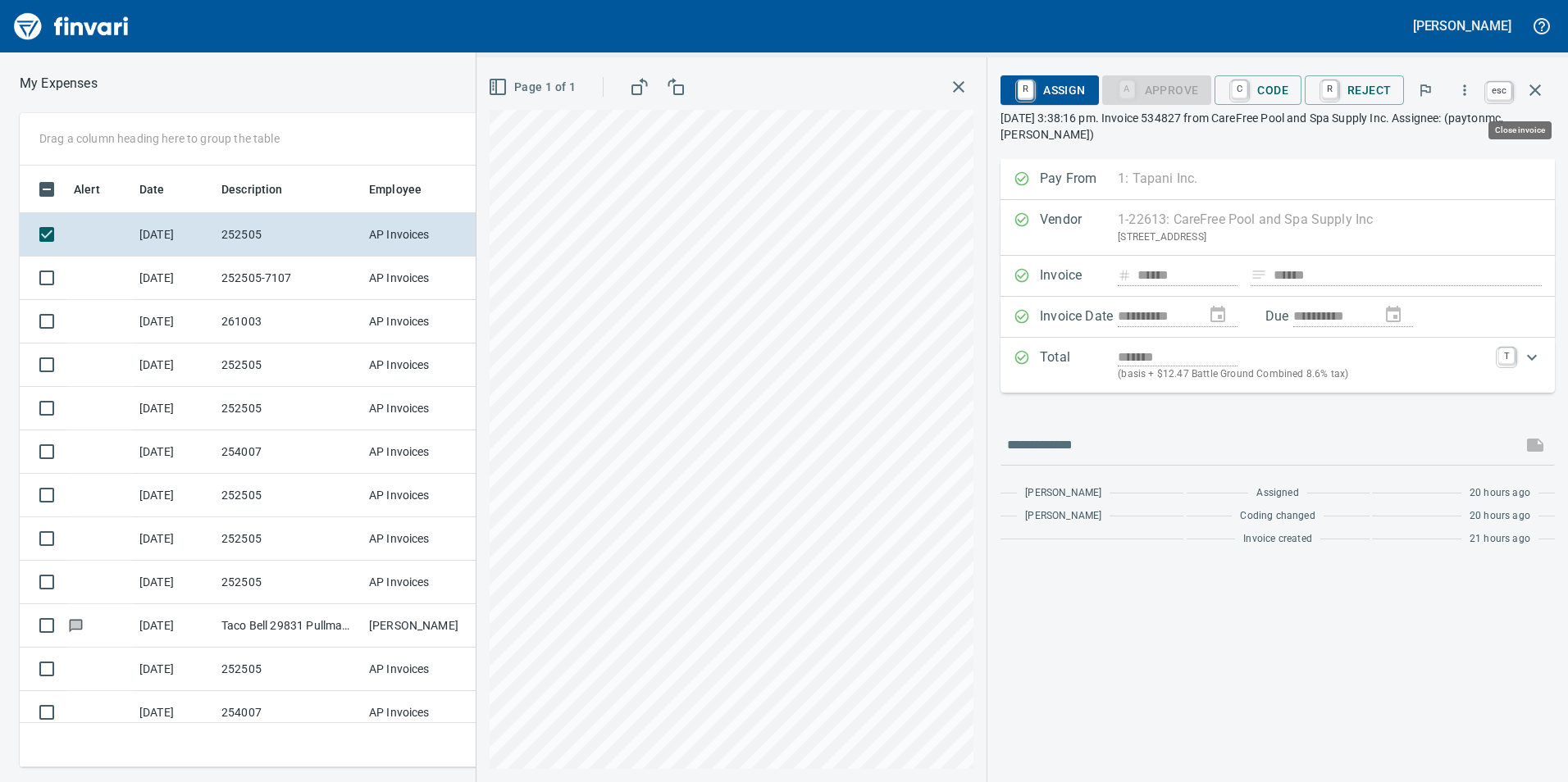
click at [1531, 95] on icon "button" at bounding box center [1536, 90] width 11 height 11
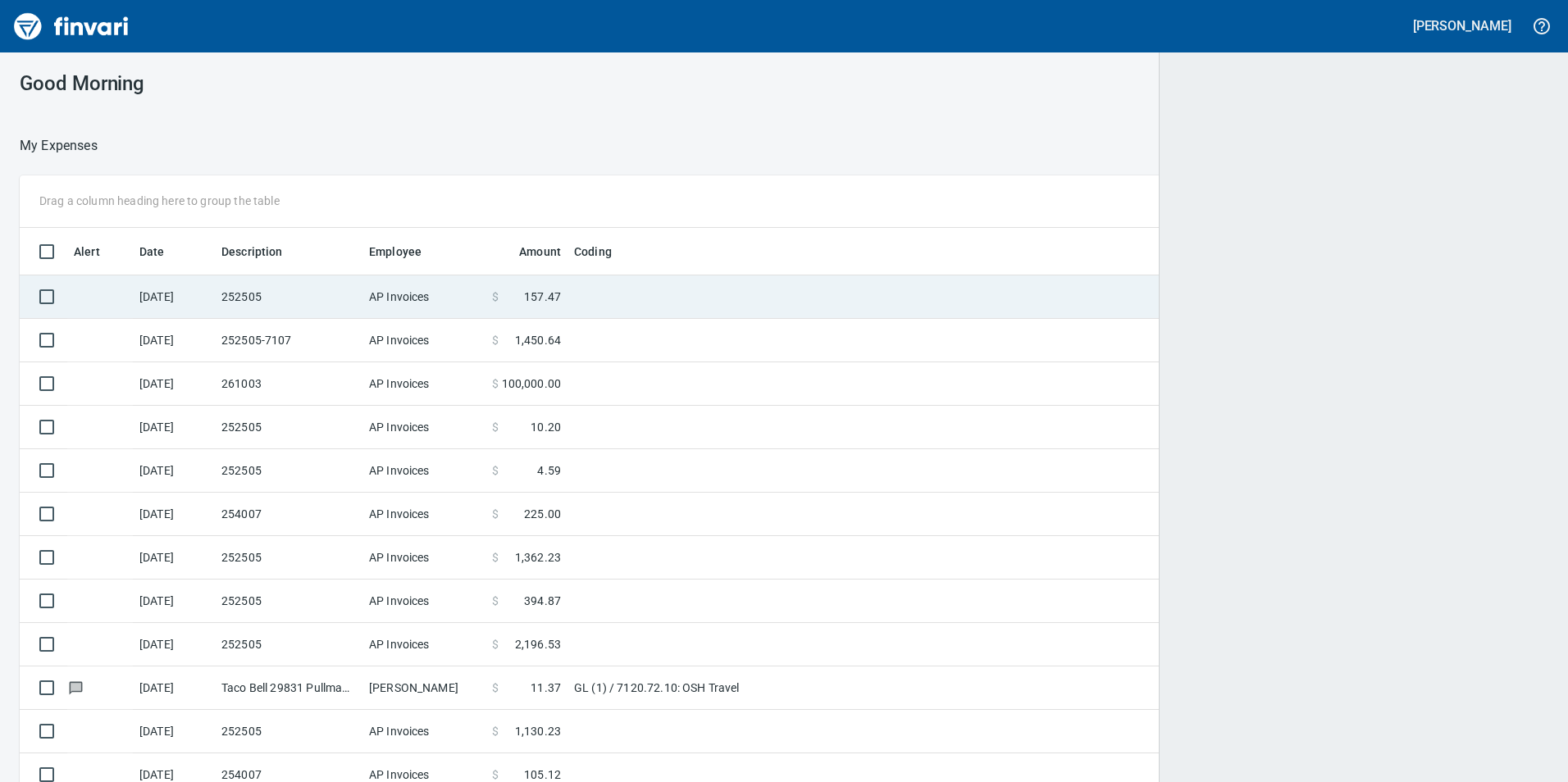
scroll to position [2, 2]
